Goal: Information Seeking & Learning: Learn about a topic

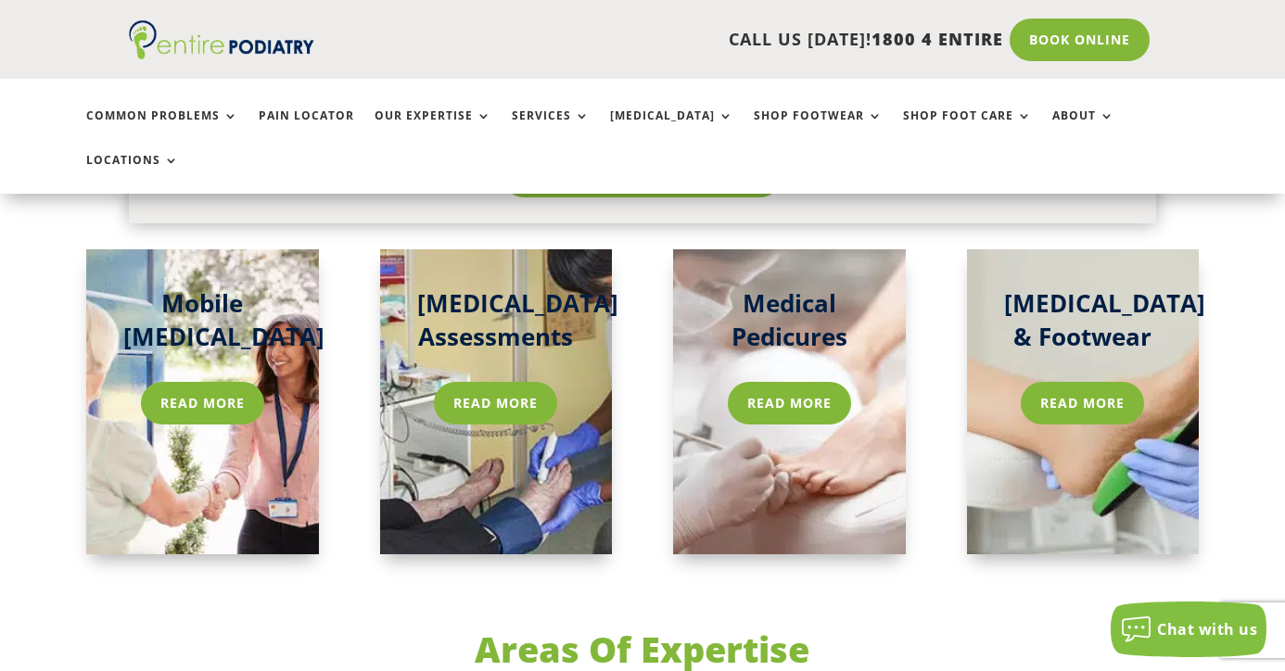
scroll to position [2926, 0]
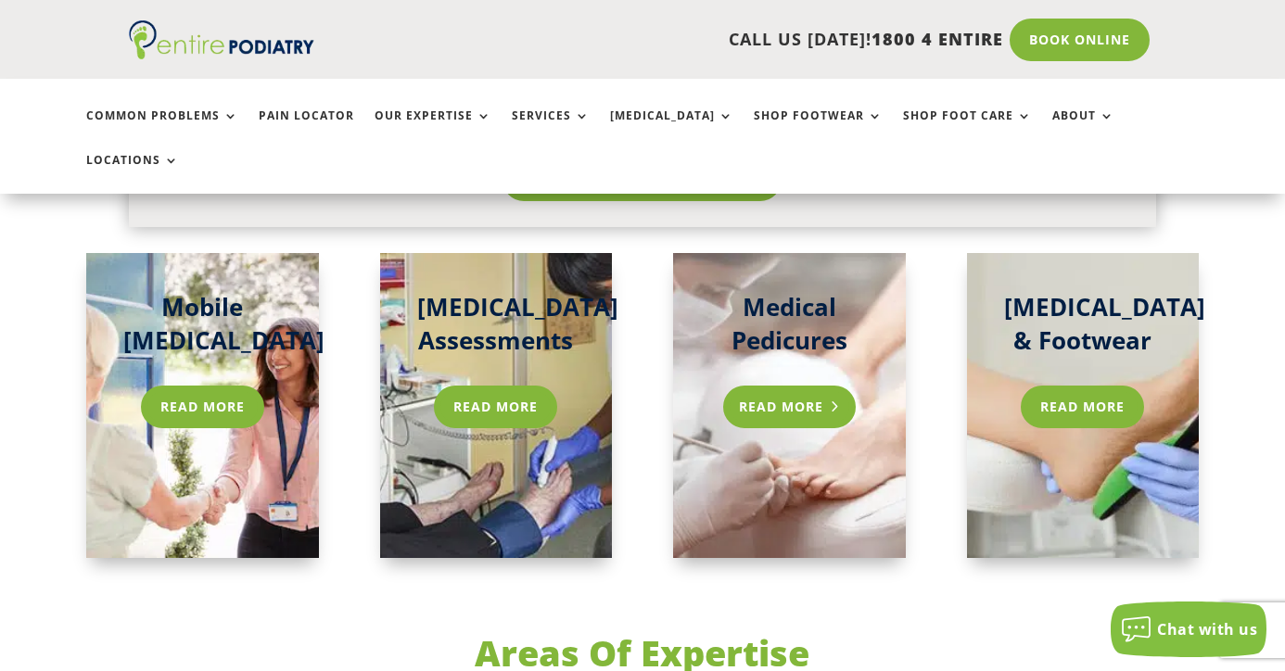
click at [780, 386] on link "Read more" at bounding box center [789, 407] width 133 height 43
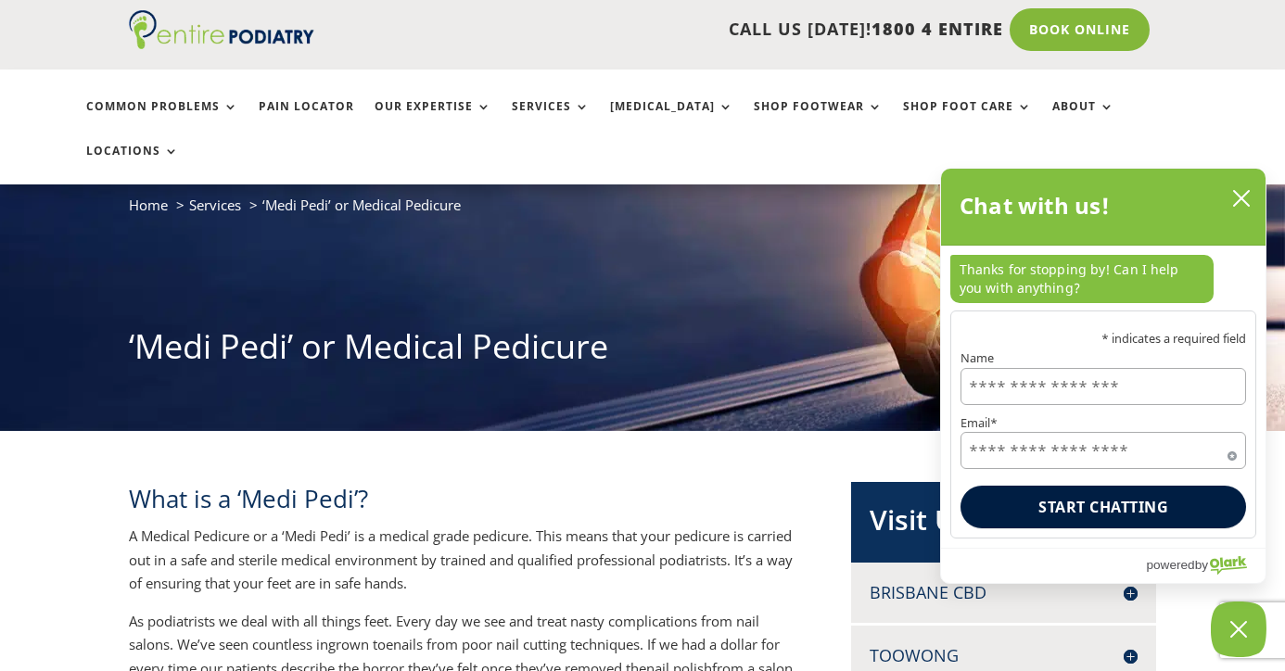
scroll to position [6, 0]
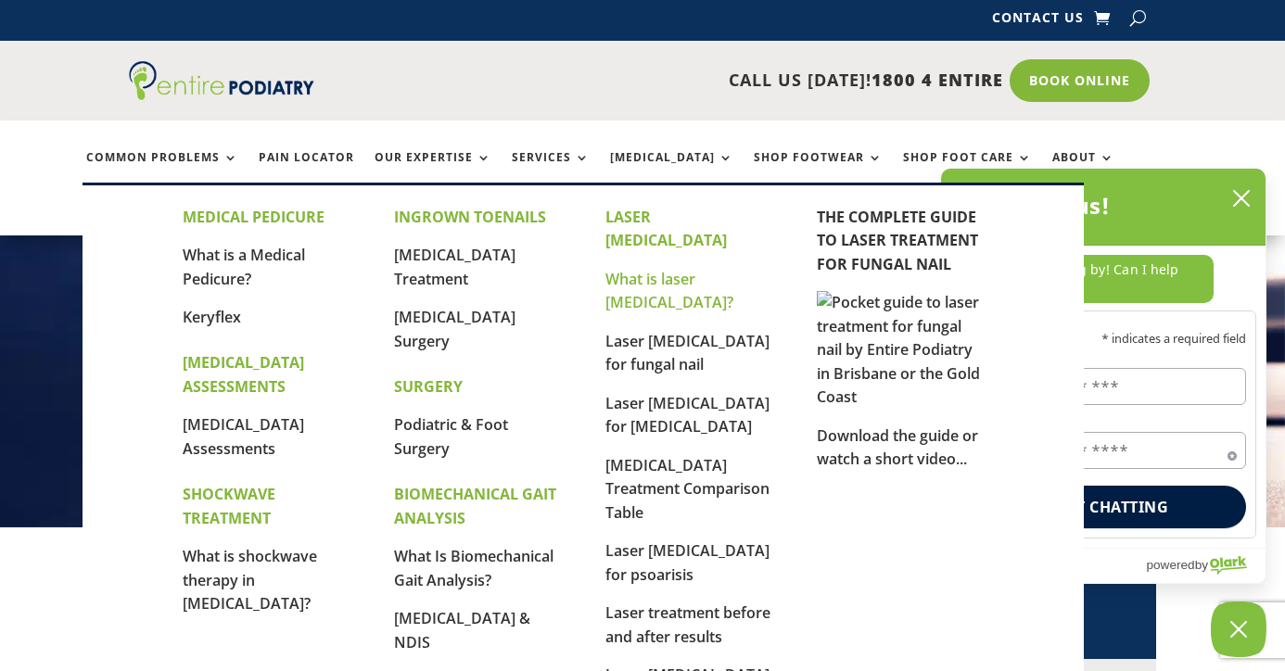
click at [641, 269] on link "What is laser [MEDICAL_DATA]?" at bounding box center [669, 291] width 128 height 45
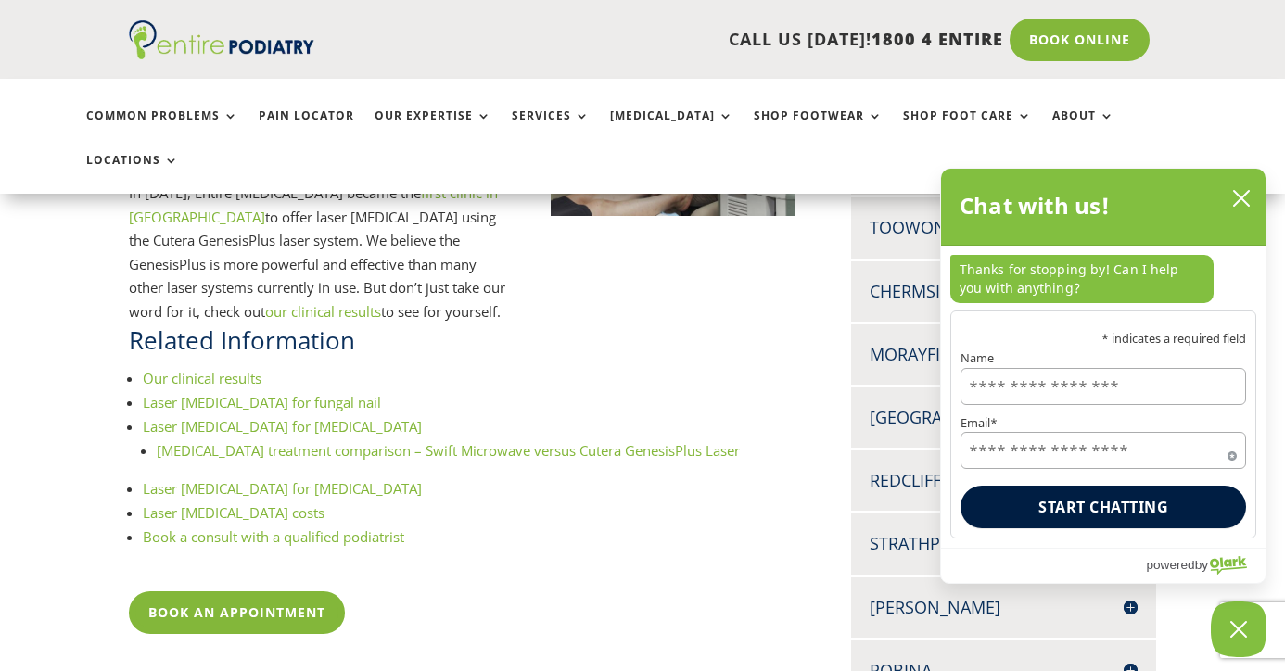
scroll to position [537, 0]
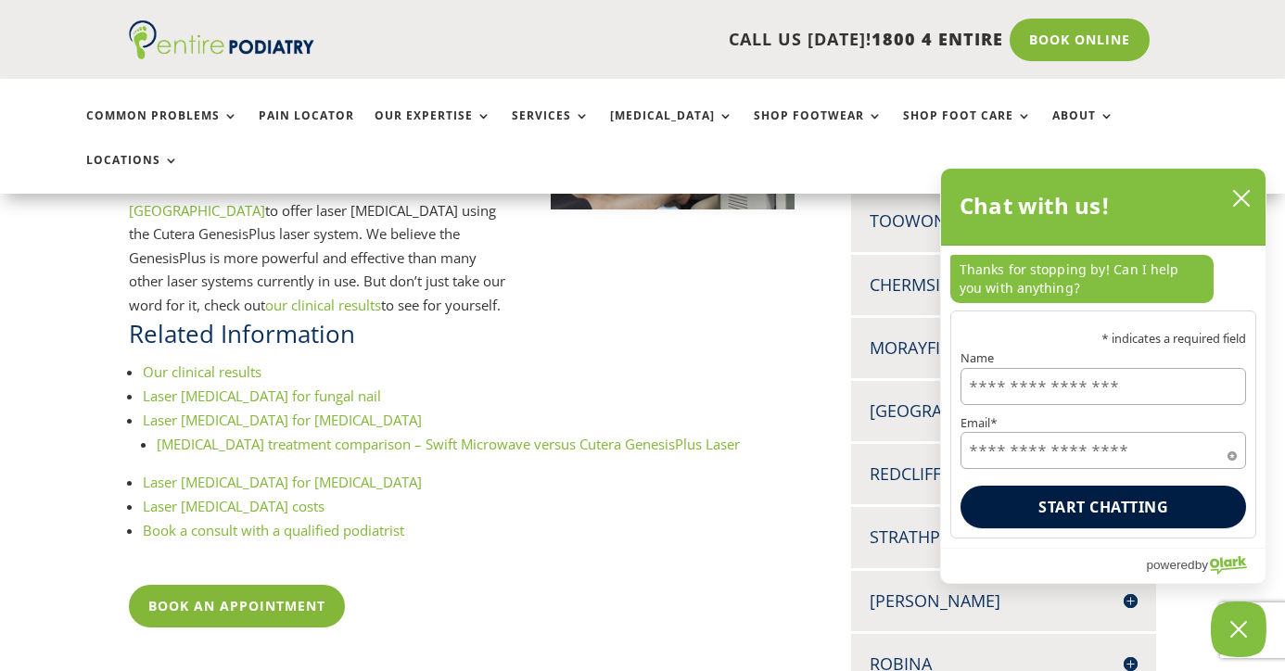
click at [311, 387] on link "Laser [MEDICAL_DATA] for fungal nail" at bounding box center [262, 396] width 238 height 19
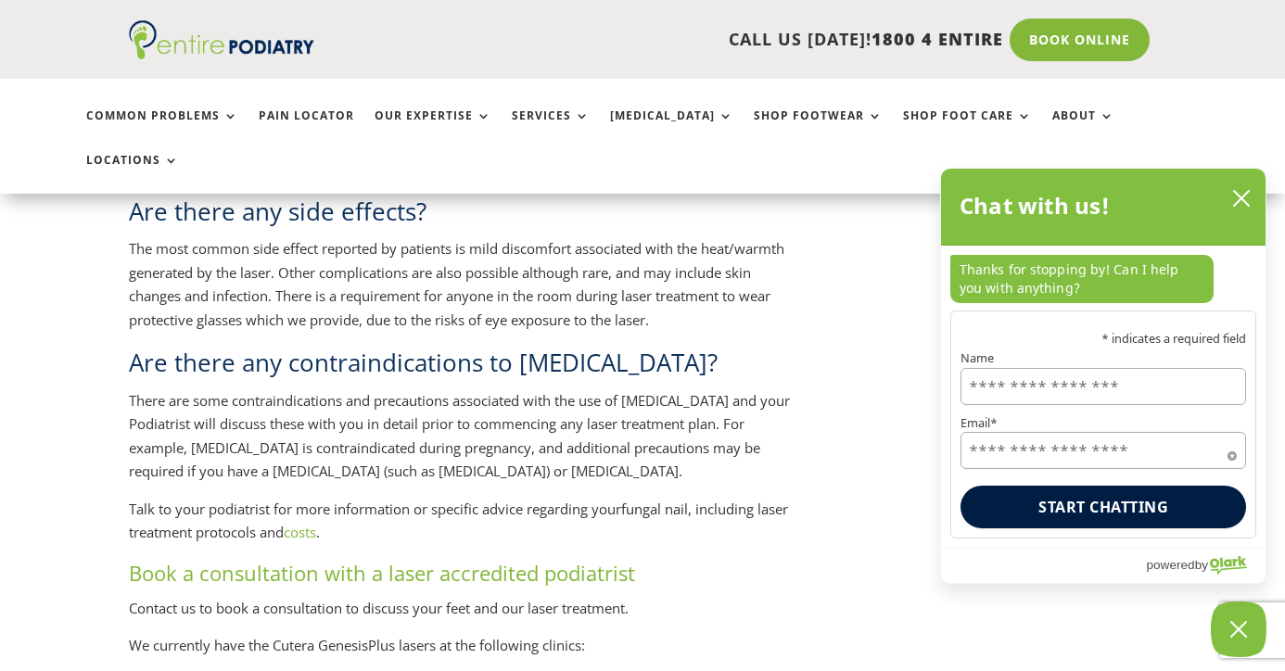
scroll to position [2218, 0]
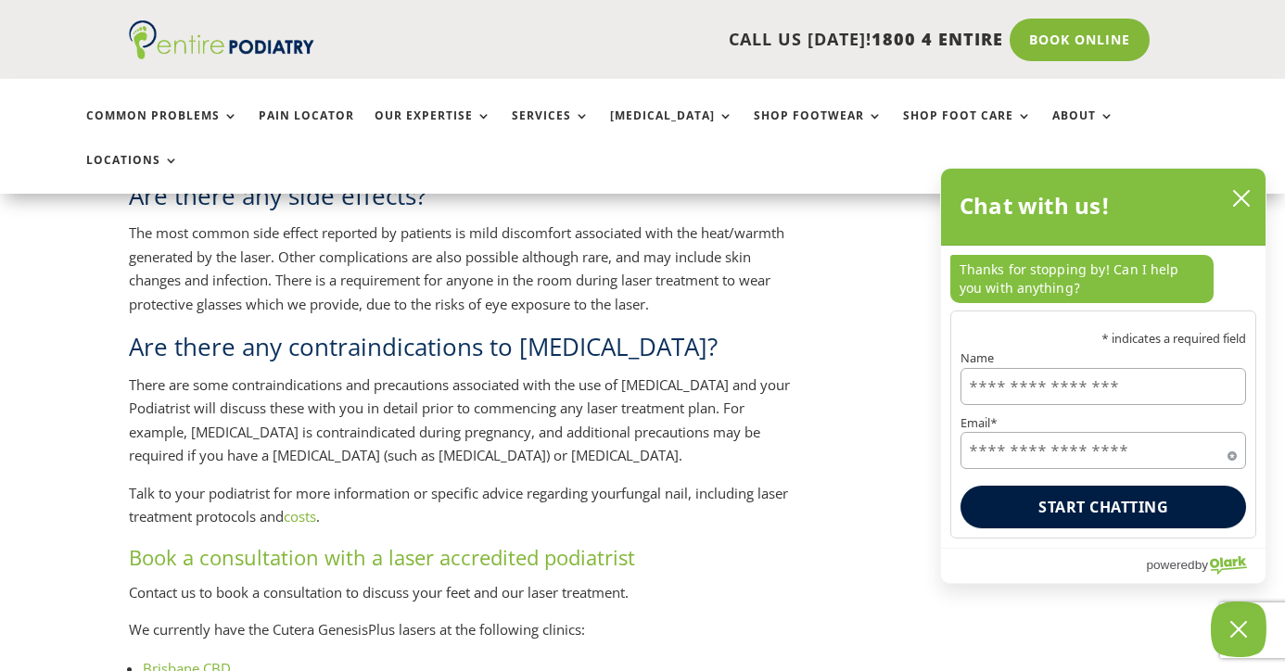
click at [316, 507] on link "costs" at bounding box center [300, 516] width 32 height 19
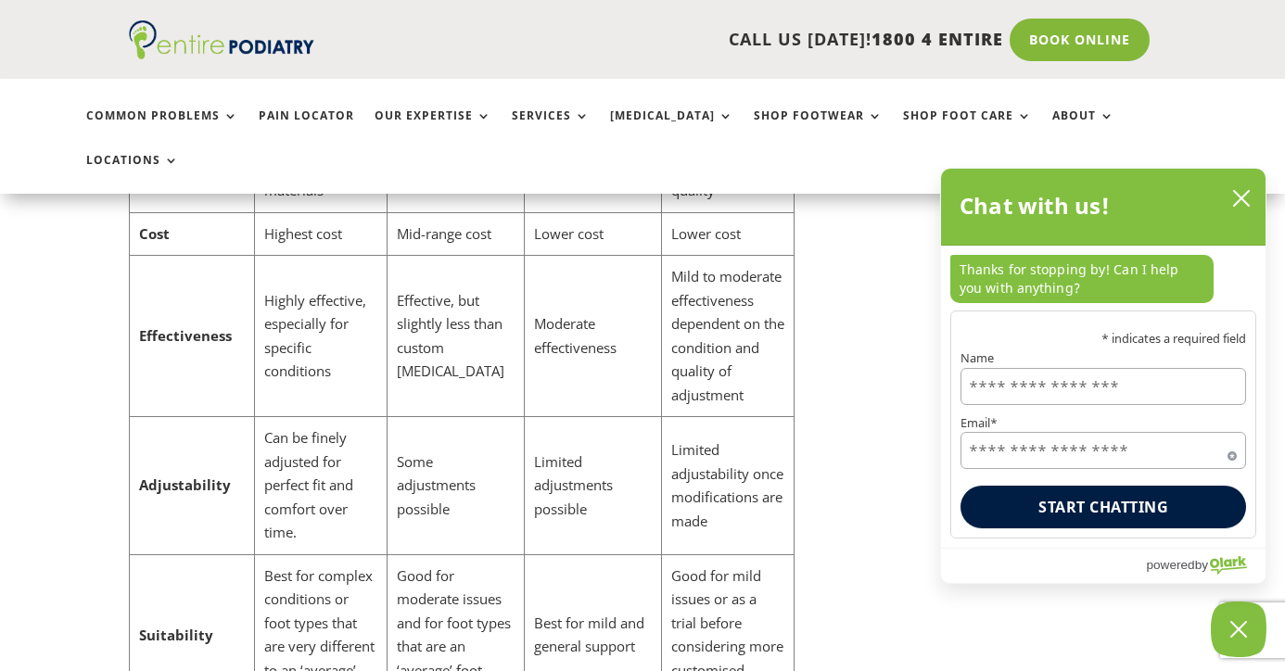
scroll to position [6236, 0]
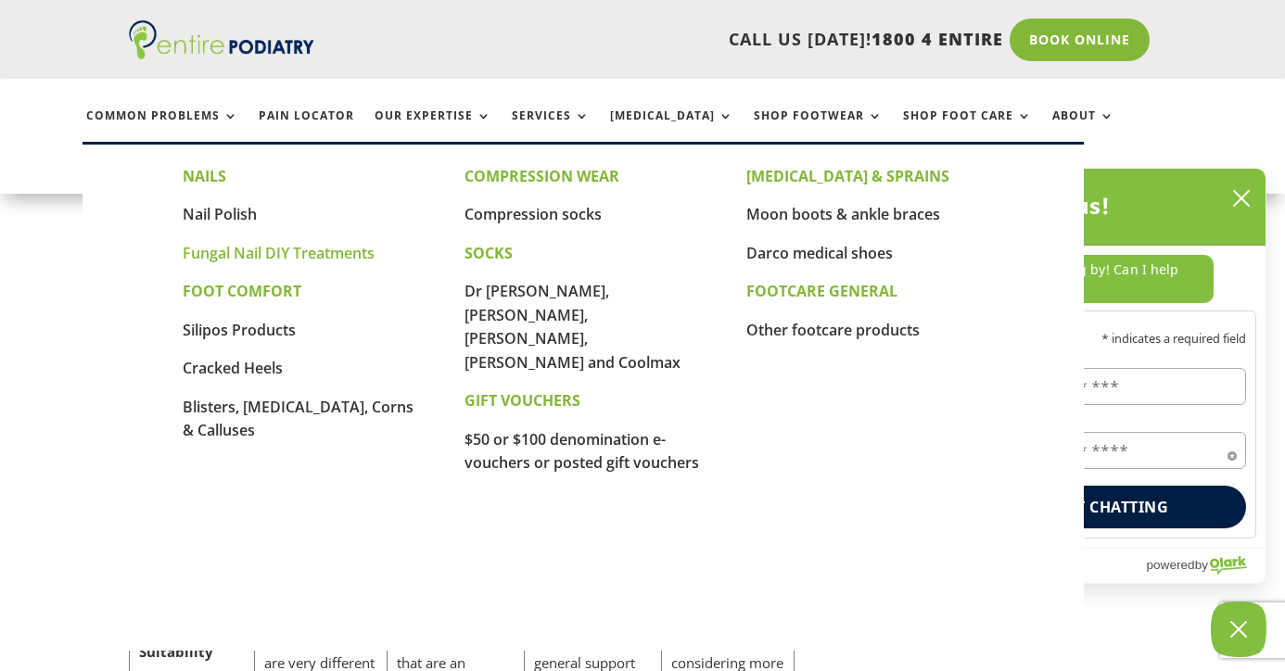
click at [334, 253] on link "Fungal Nail DIY Treatments" at bounding box center [279, 253] width 192 height 20
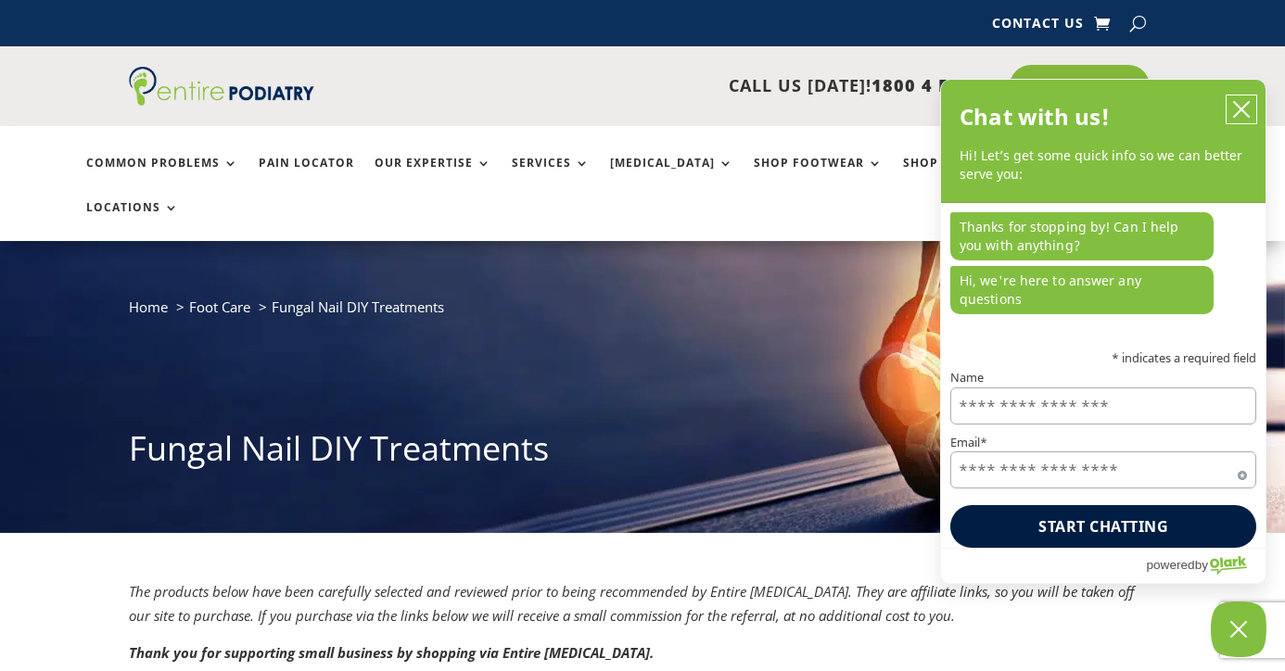
click at [1240, 119] on icon "close chatbox" at bounding box center [1241, 109] width 19 height 19
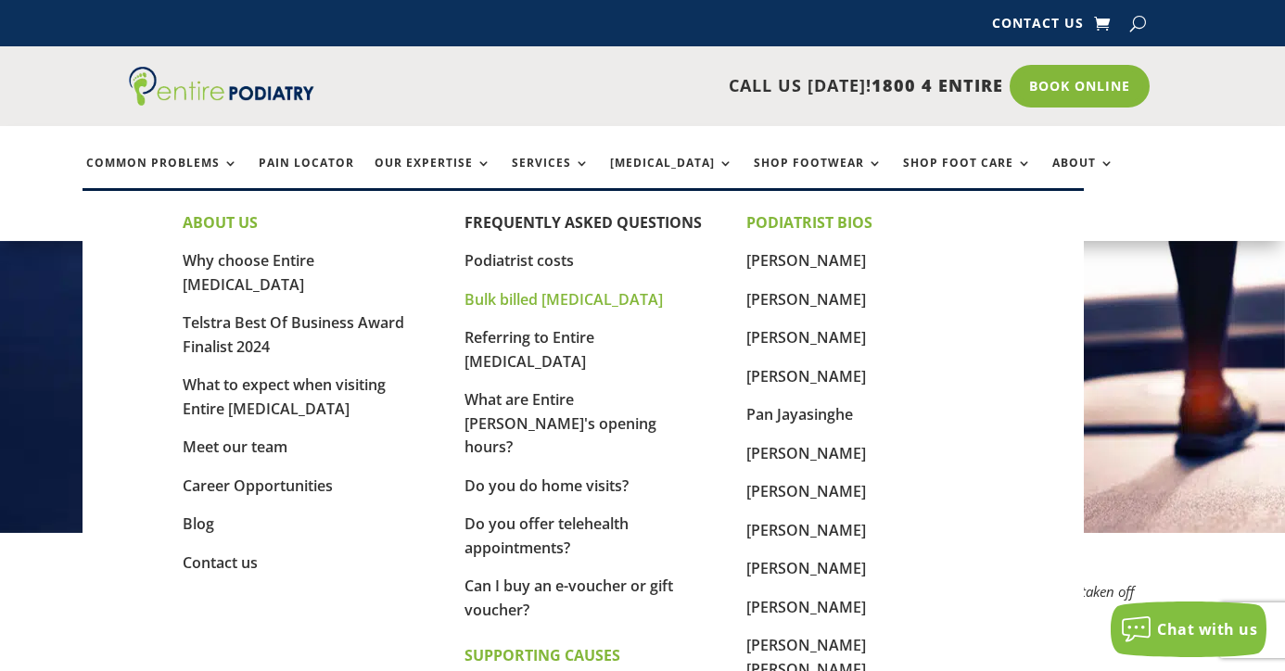
click at [570, 299] on link "Bulk billed [MEDICAL_DATA]" at bounding box center [564, 299] width 198 height 20
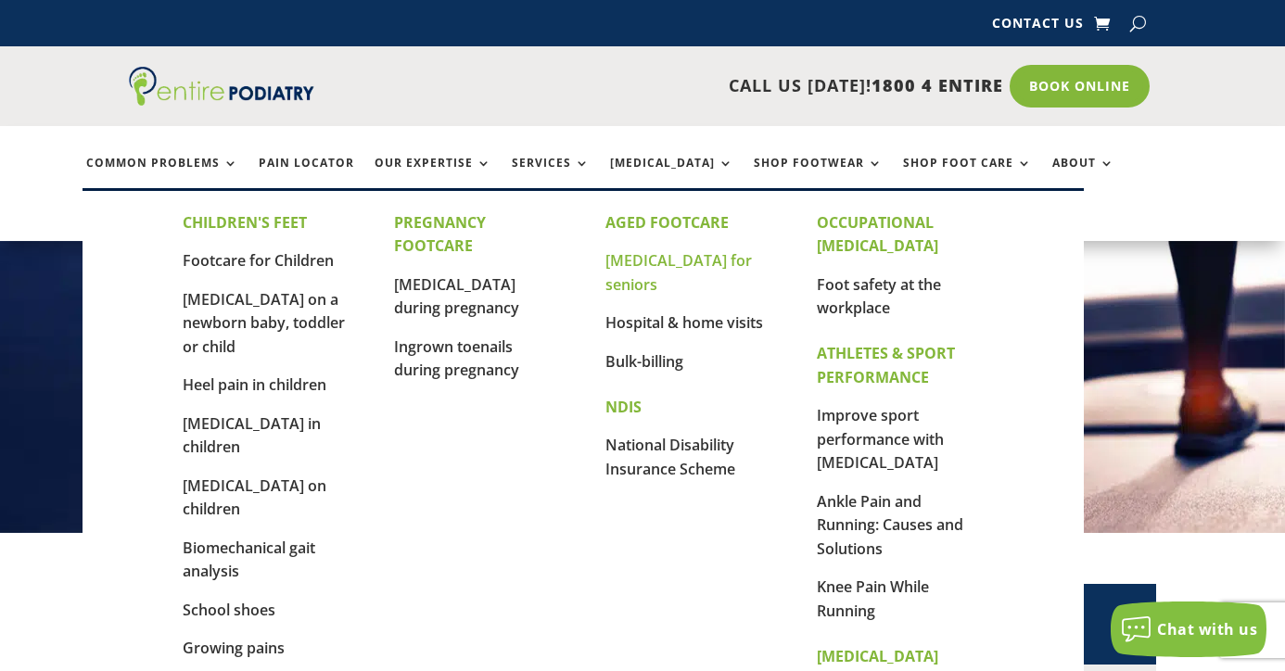
click at [654, 260] on link "[MEDICAL_DATA] for seniors" at bounding box center [678, 272] width 146 height 45
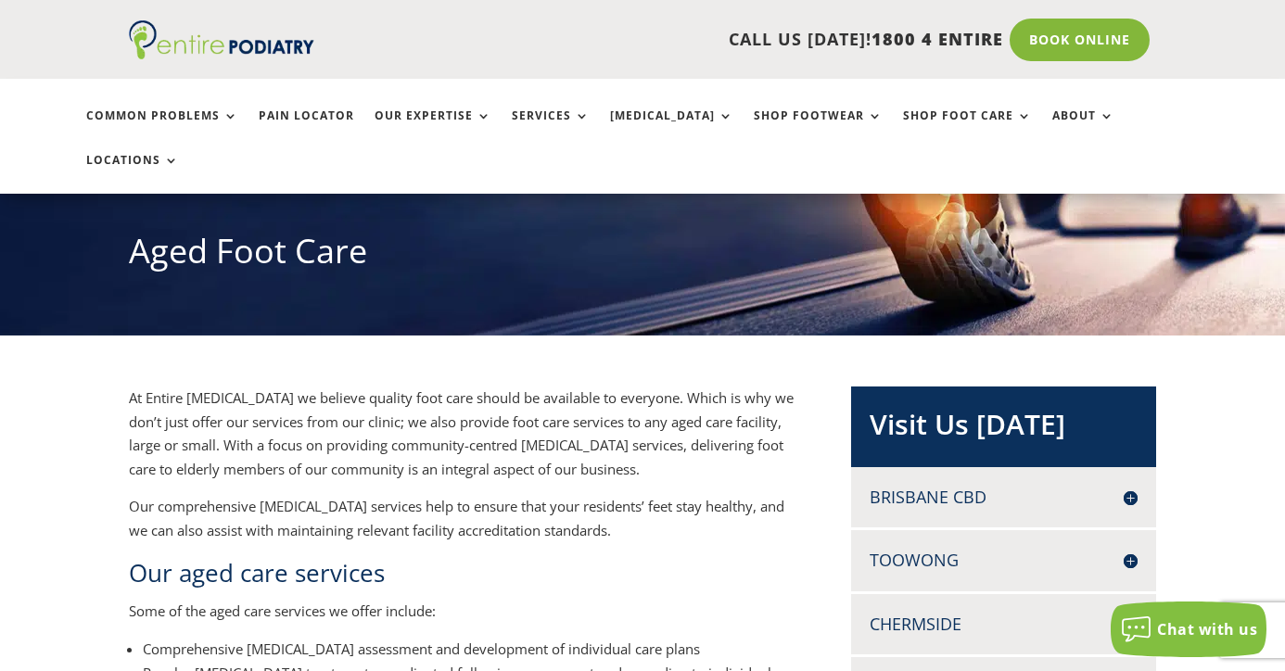
scroll to position [195, 0]
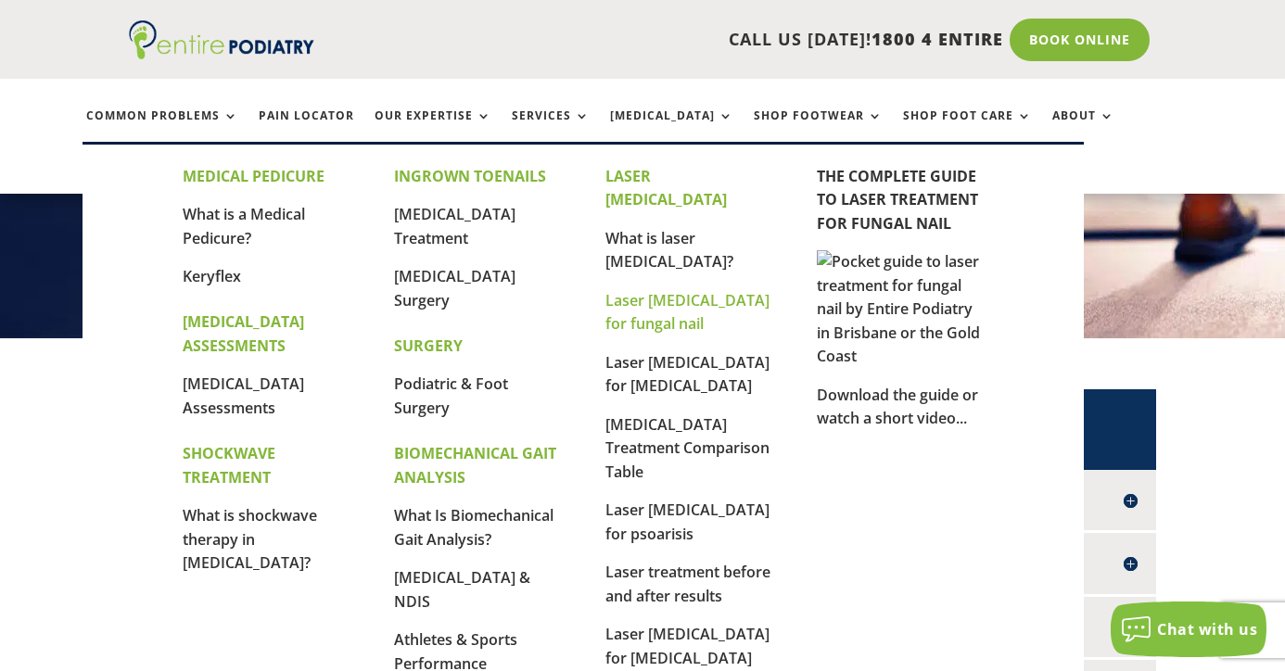
click at [653, 290] on link "Laser [MEDICAL_DATA] for fungal nail" at bounding box center [687, 312] width 164 height 45
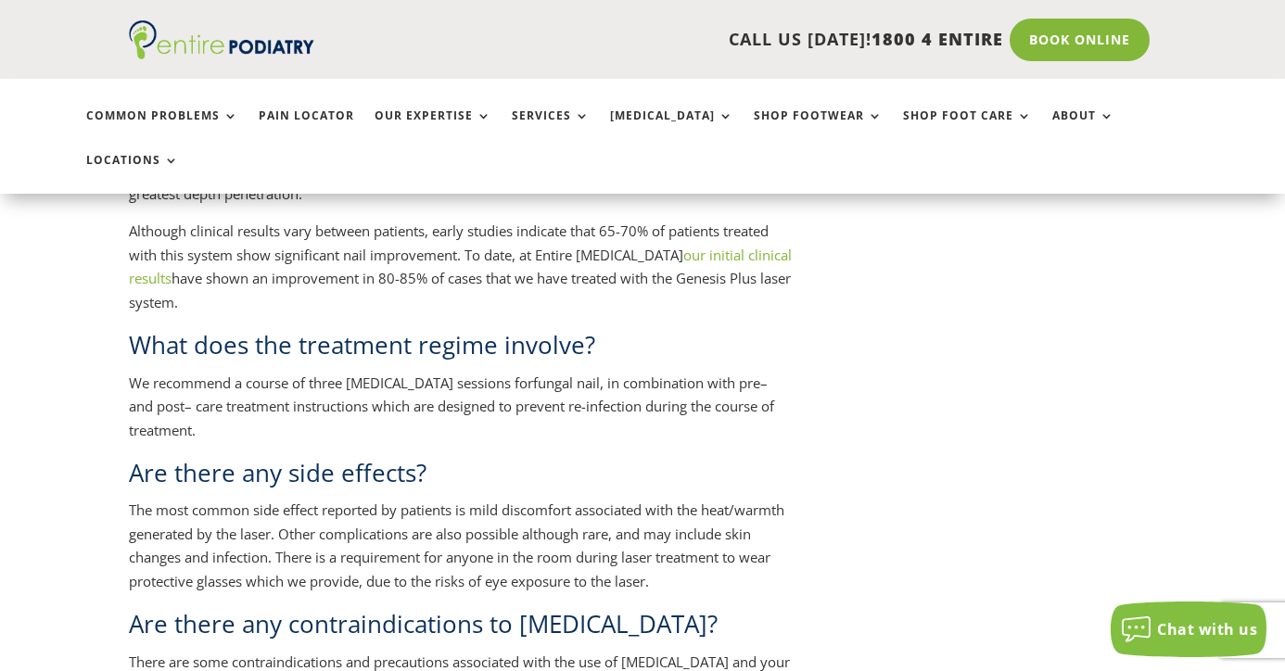
scroll to position [2155, 0]
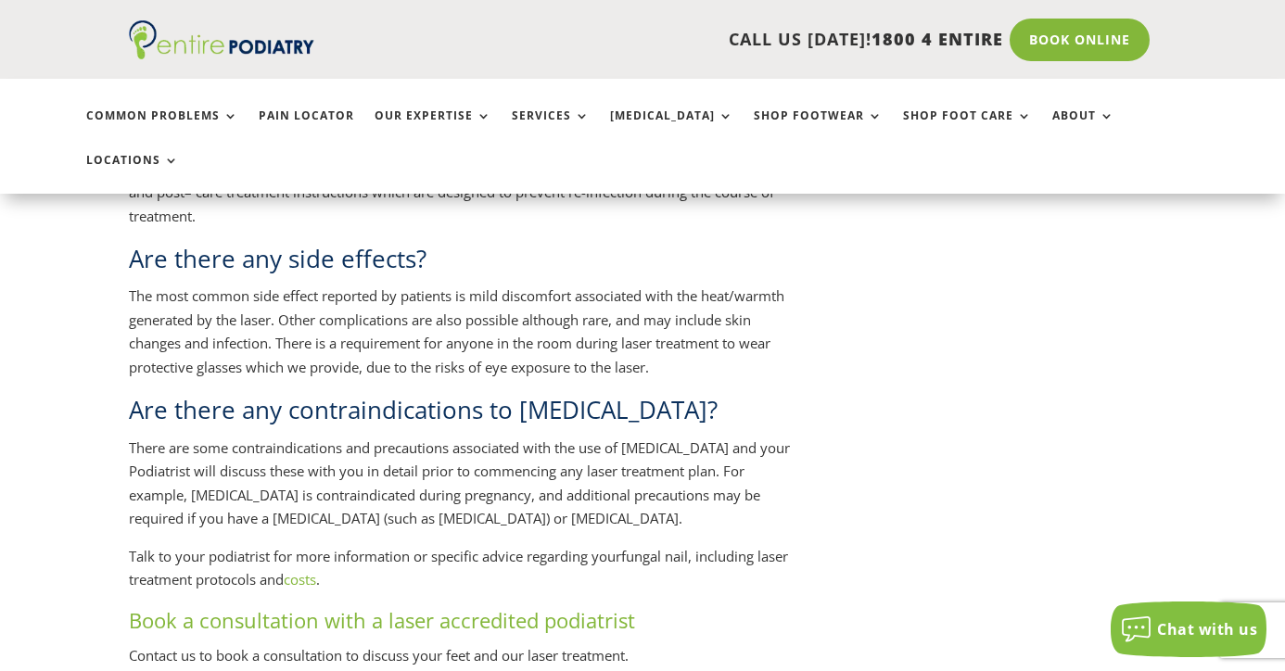
click at [316, 570] on link "costs" at bounding box center [300, 579] width 32 height 19
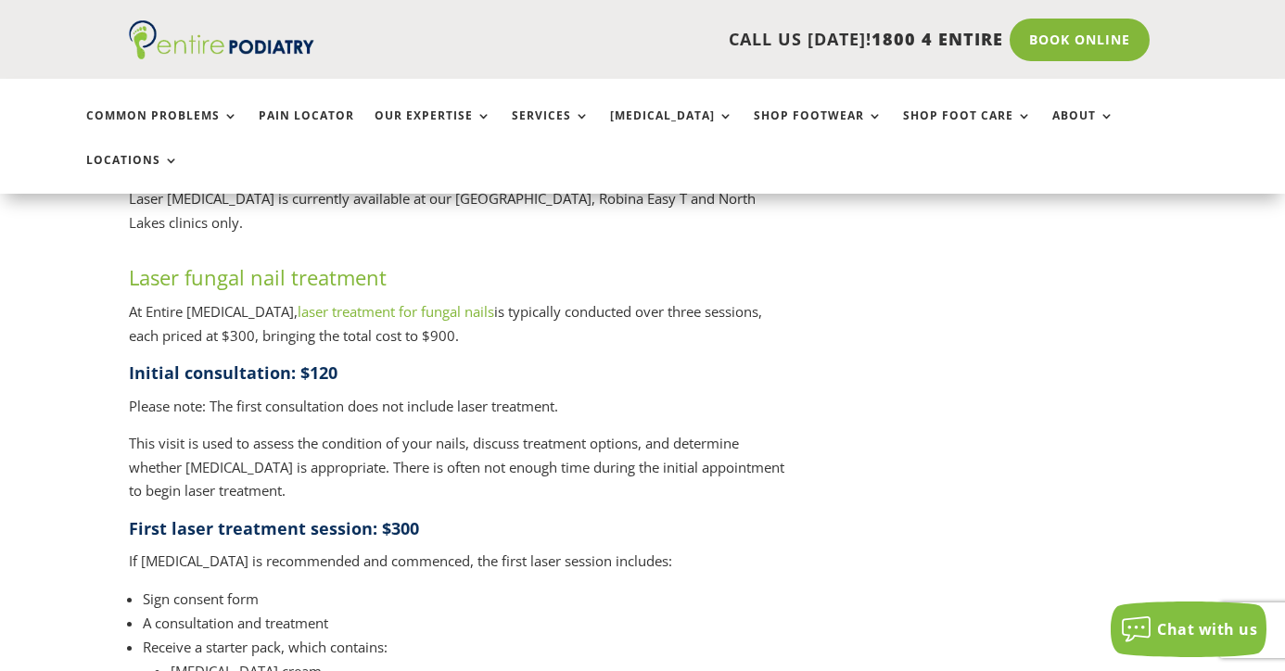
scroll to position [2030, 0]
